Goal: Check status: Verify the current state of an ongoing process or item

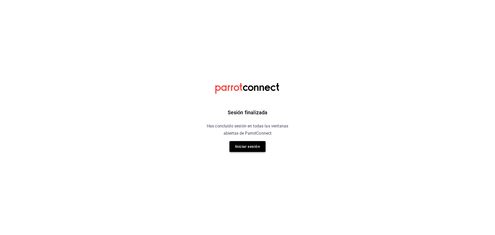
click at [235, 147] on button "Iniciar sesión" at bounding box center [248, 146] width 36 height 11
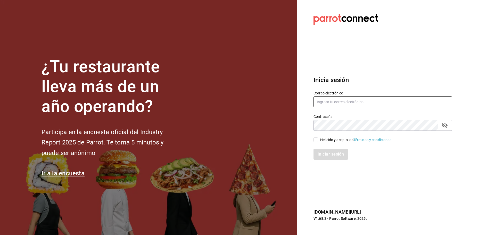
type input "multiuser@sushiexpress.com"
click at [315, 140] on input "He leído y acepto los Términos y condiciones." at bounding box center [316, 139] width 5 height 5
checkbox input "true"
click at [329, 152] on button "Iniciar sesión" at bounding box center [331, 154] width 35 height 11
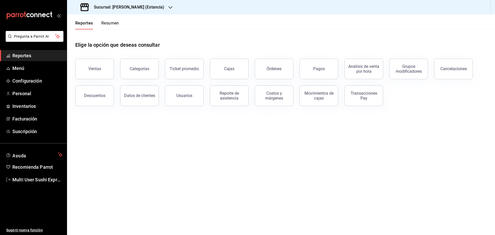
click at [123, 7] on h3 "Sucursal: [PERSON_NAME] (Estancia)" at bounding box center [127, 7] width 75 height 6
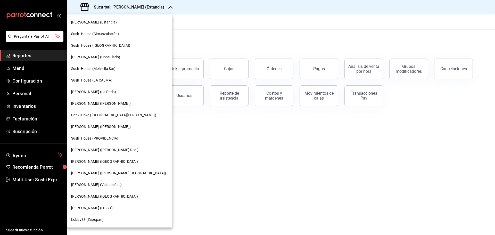
click at [101, 80] on span "Sushi House (LA CALMA)" at bounding box center [91, 80] width 41 height 5
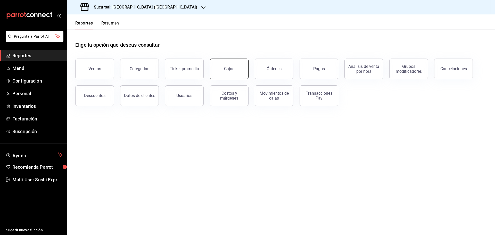
click at [223, 66] on button "Cajas" at bounding box center [229, 69] width 39 height 21
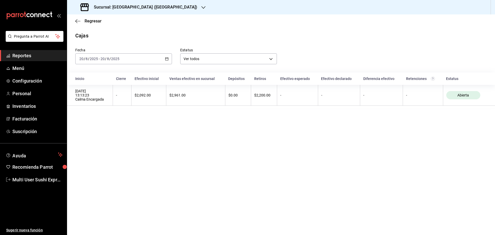
click at [136, 59] on div "[DATE] [DATE] - [DATE] [DATE]" at bounding box center [123, 58] width 97 height 11
click at [108, 132] on span "Rango de fechas" at bounding box center [100, 132] width 40 height 5
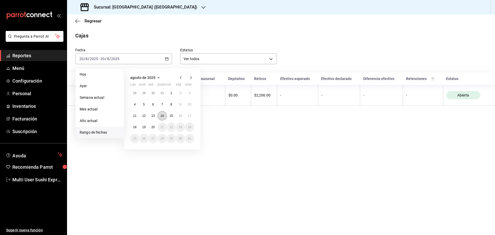
click at [161, 115] on abbr "14" at bounding box center [161, 116] width 3 height 4
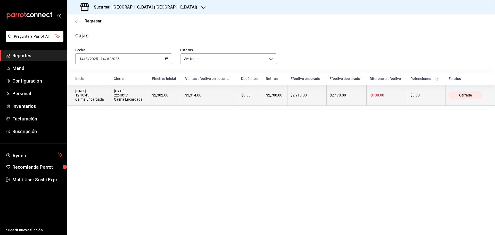
click at [215, 99] on th "$3,314.00" at bounding box center [210, 95] width 56 height 21
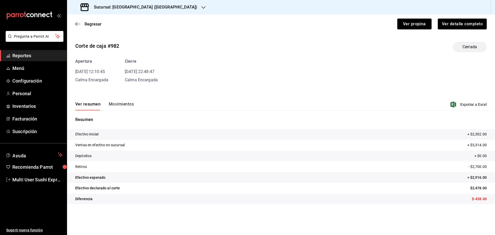
click at [122, 102] on button "Movimientos" at bounding box center [121, 106] width 25 height 9
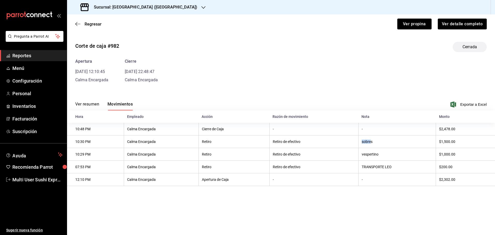
drag, startPoint x: 371, startPoint y: 143, endPoint x: 353, endPoint y: 143, distance: 18.1
click at [353, 143] on tr "10:30 PM Calma Encargada Retiro Retiro de efectivo sobres $1,500.00" at bounding box center [281, 141] width 428 height 13
